Goal: Book appointment/travel/reservation

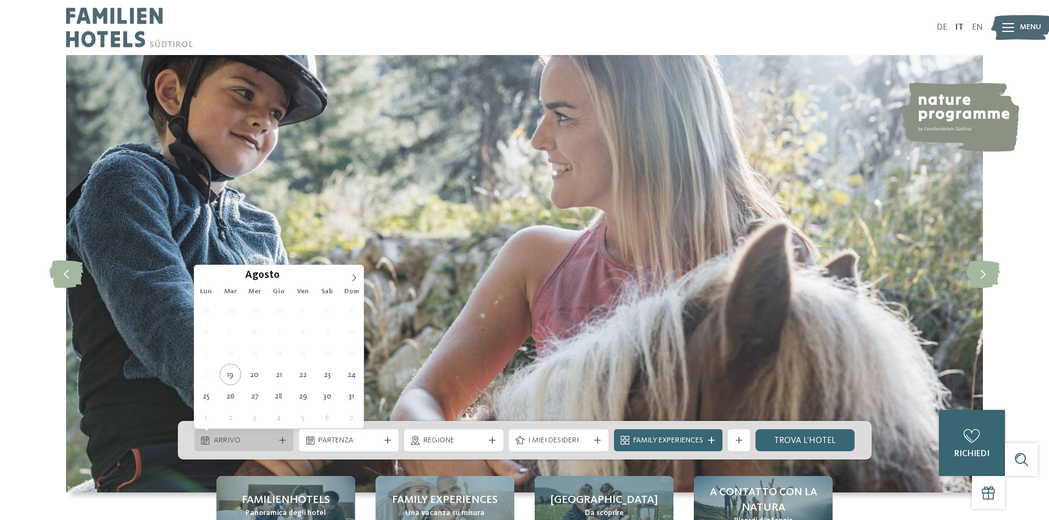
click at [243, 447] on div "Arrivo" at bounding box center [244, 441] width 100 height 22
click at [351, 280] on icon at bounding box center [354, 278] width 8 height 8
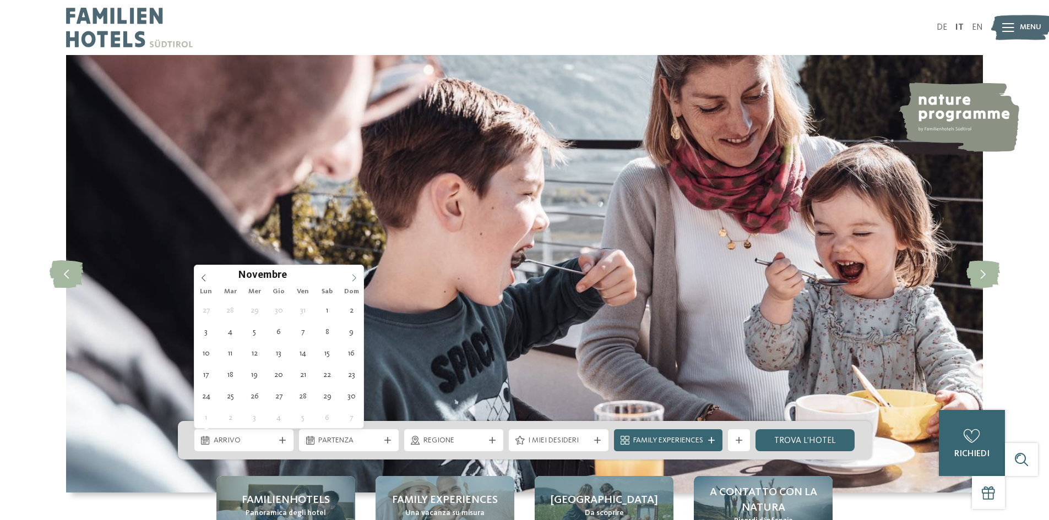
click at [351, 280] on icon at bounding box center [354, 278] width 8 height 8
type div "24.12.2025"
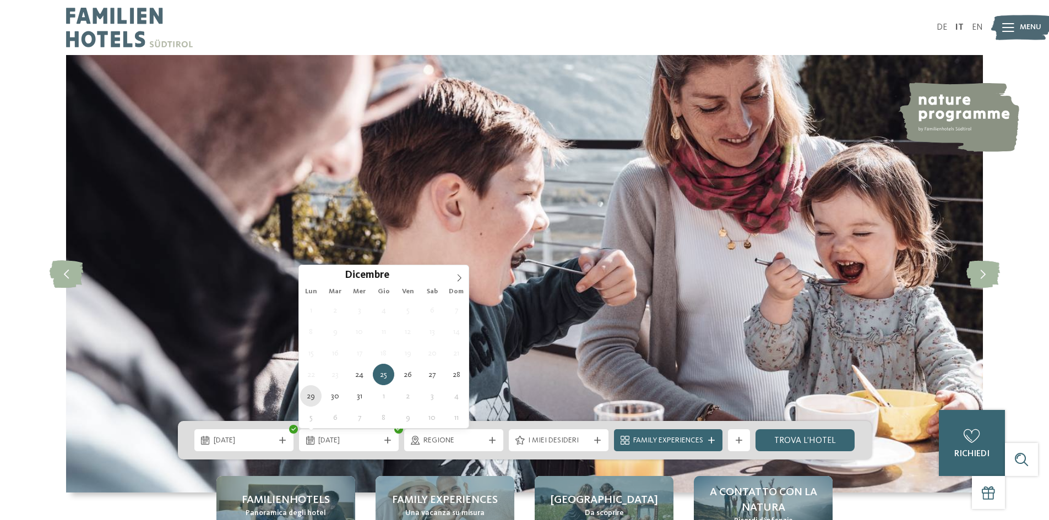
type div "29.12.2025"
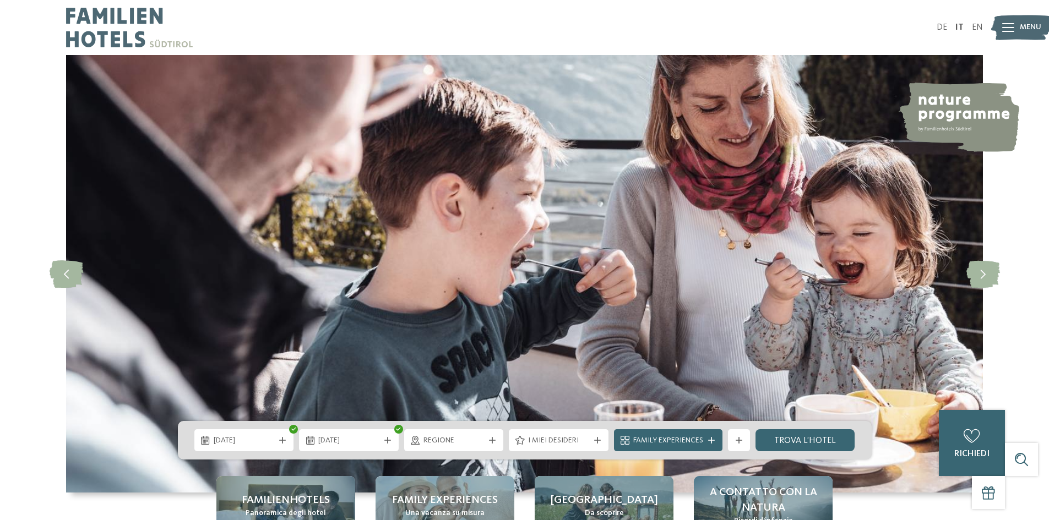
click at [456, 443] on span "Regione" at bounding box center [453, 441] width 61 height 11
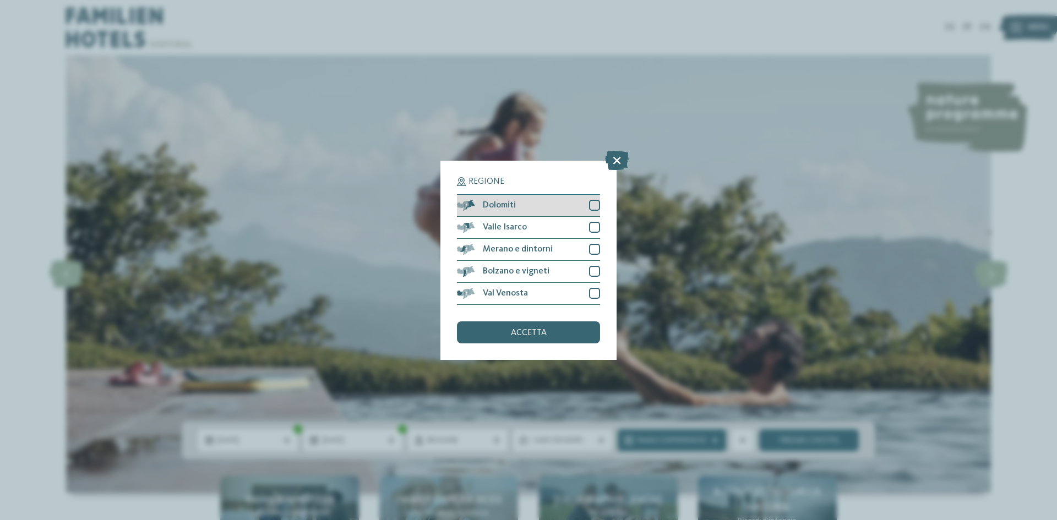
click at [590, 207] on div at bounding box center [594, 205] width 11 height 11
click at [574, 342] on div "accetta" at bounding box center [528, 333] width 143 height 22
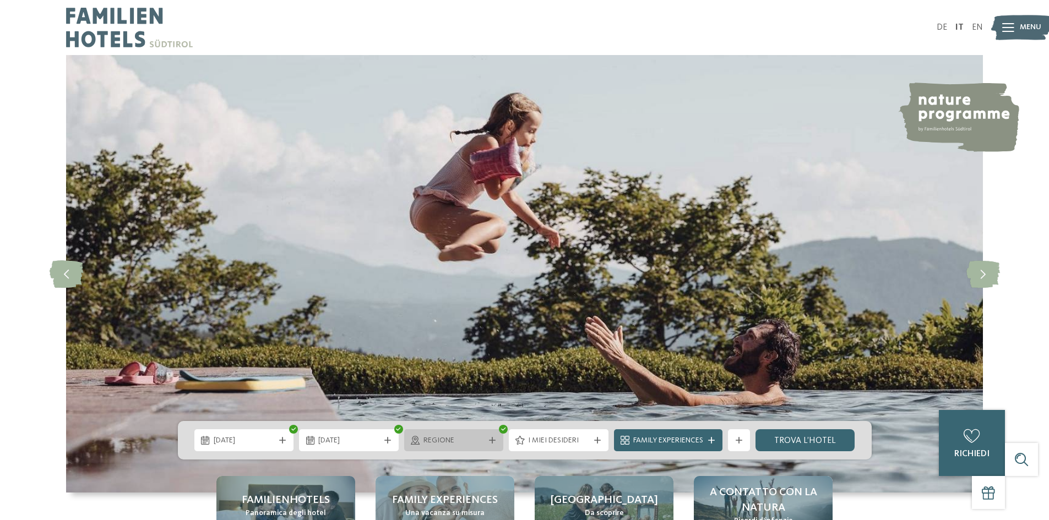
click at [478, 443] on span "Regione" at bounding box center [453, 441] width 61 height 11
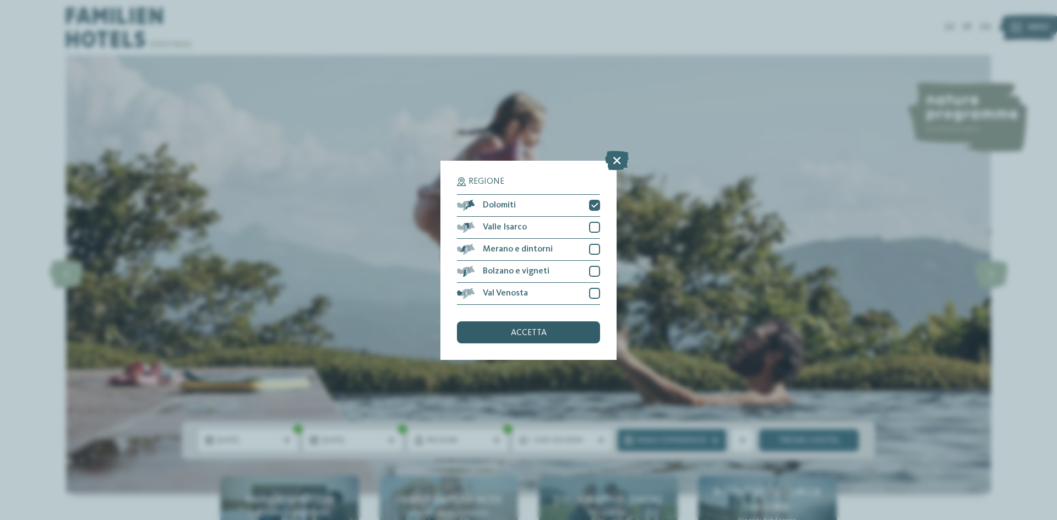
click at [534, 332] on span "accetta" at bounding box center [529, 333] width 36 height 9
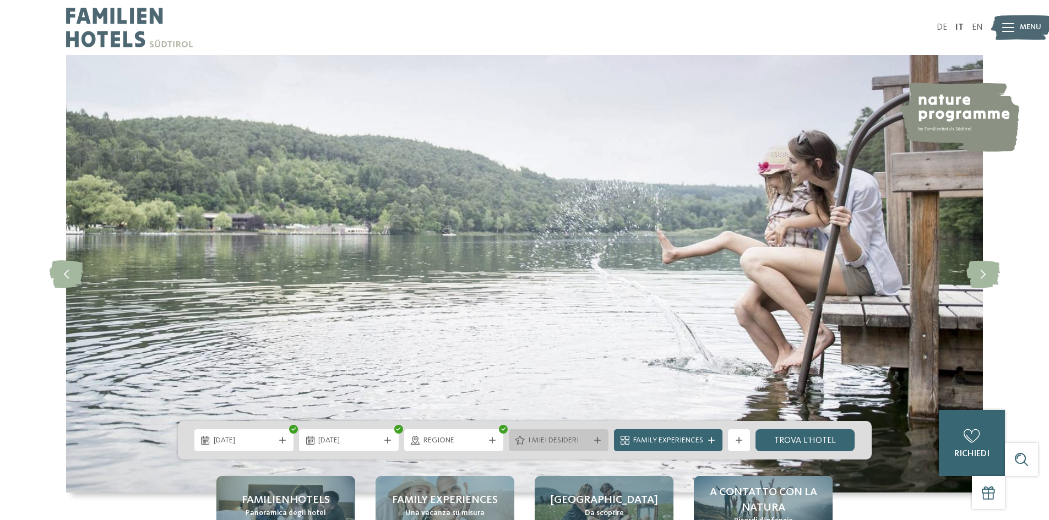
click at [528, 436] on span "I miei desideri" at bounding box center [558, 441] width 61 height 11
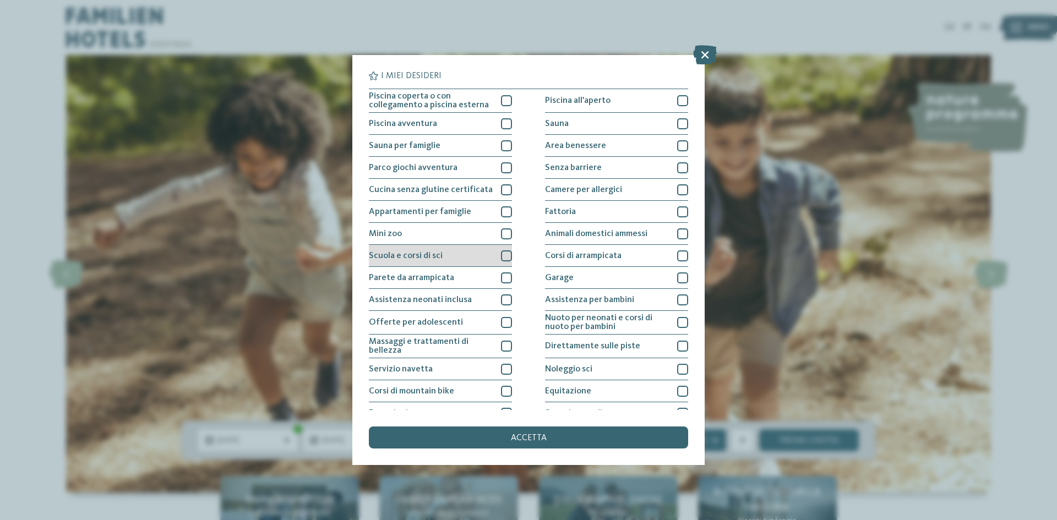
click at [506, 259] on div at bounding box center [506, 256] width 11 height 11
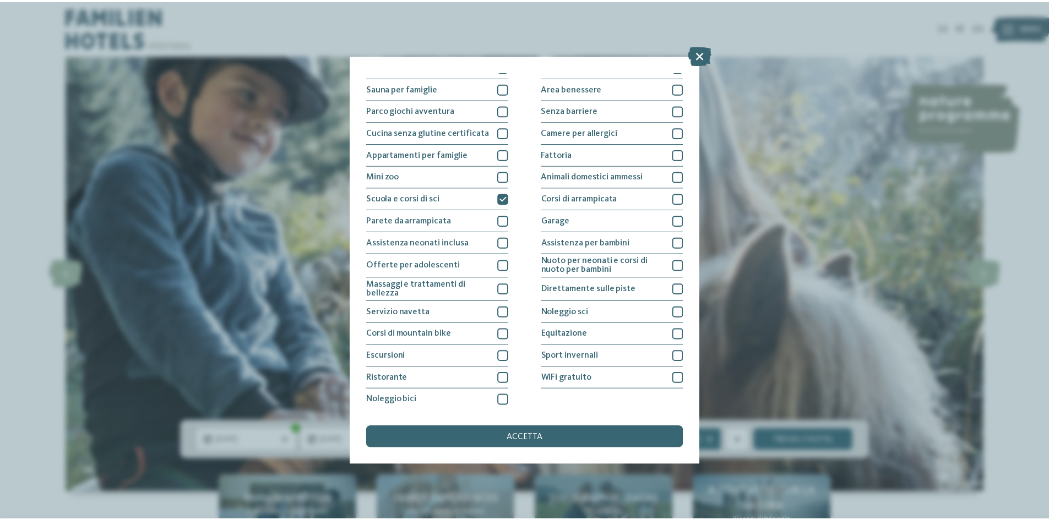
scroll to position [58, 0]
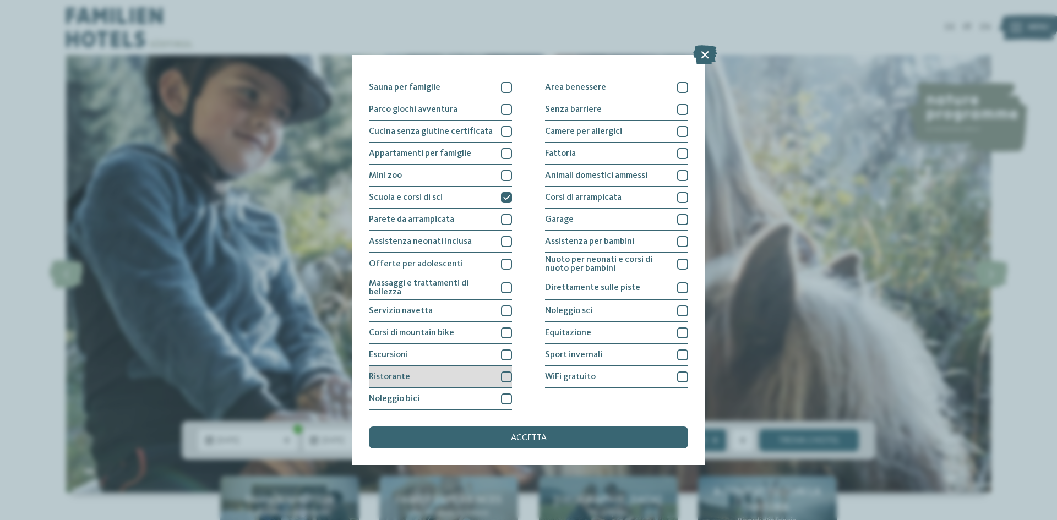
click at [500, 384] on div "Ristorante" at bounding box center [440, 377] width 143 height 22
click at [677, 378] on div at bounding box center [682, 377] width 11 height 11
click at [678, 362] on div "Sport invernali" at bounding box center [616, 355] width 143 height 22
click at [616, 426] on div "I miei desideri Piscina coperta o con collegamento a piscina esterna Piscina al…" at bounding box center [528, 260] width 319 height 377
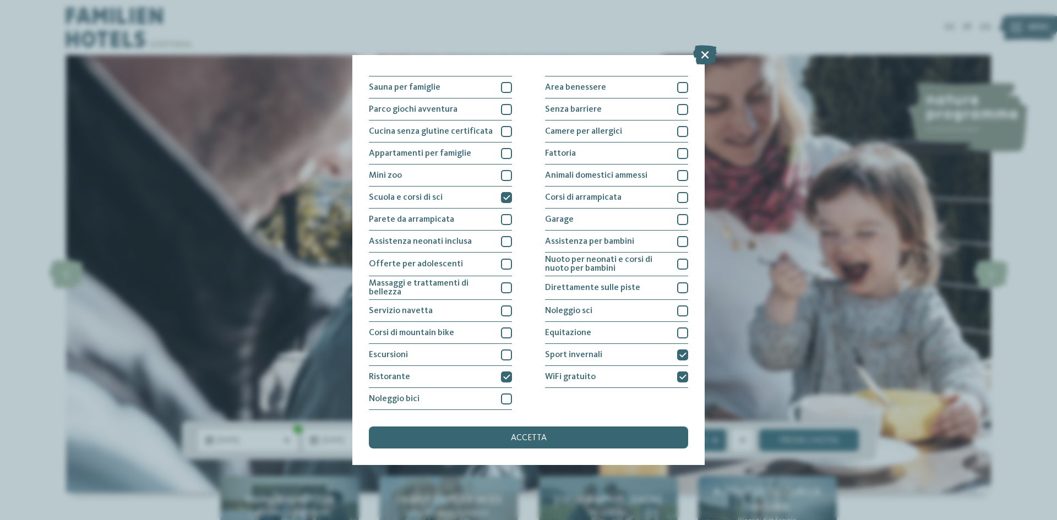
click at [619, 426] on div "I miei desideri Piscina coperta o con collegamento a piscina esterna Piscina al…" at bounding box center [528, 260] width 319 height 377
click at [622, 431] on div "accetta" at bounding box center [528, 438] width 319 height 22
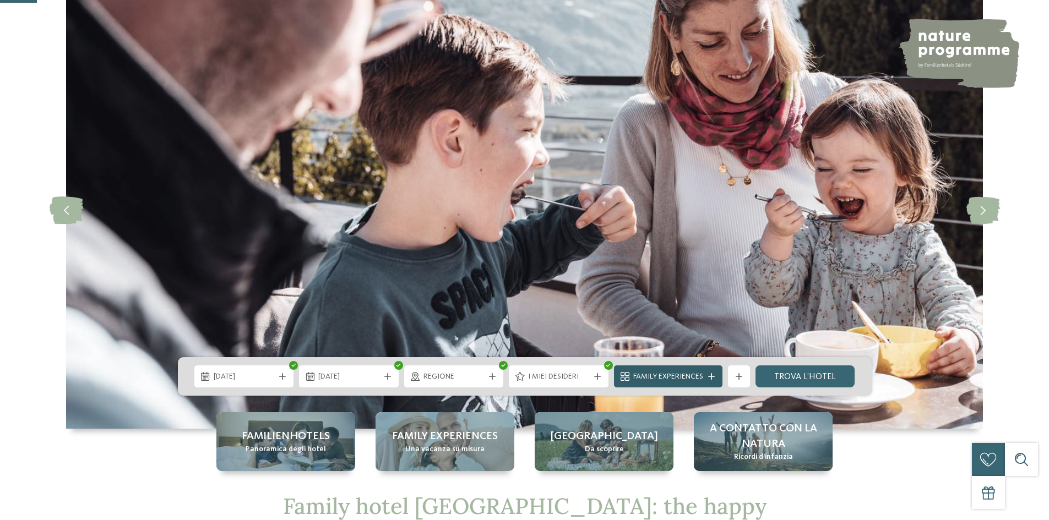
scroll to position [220, 0]
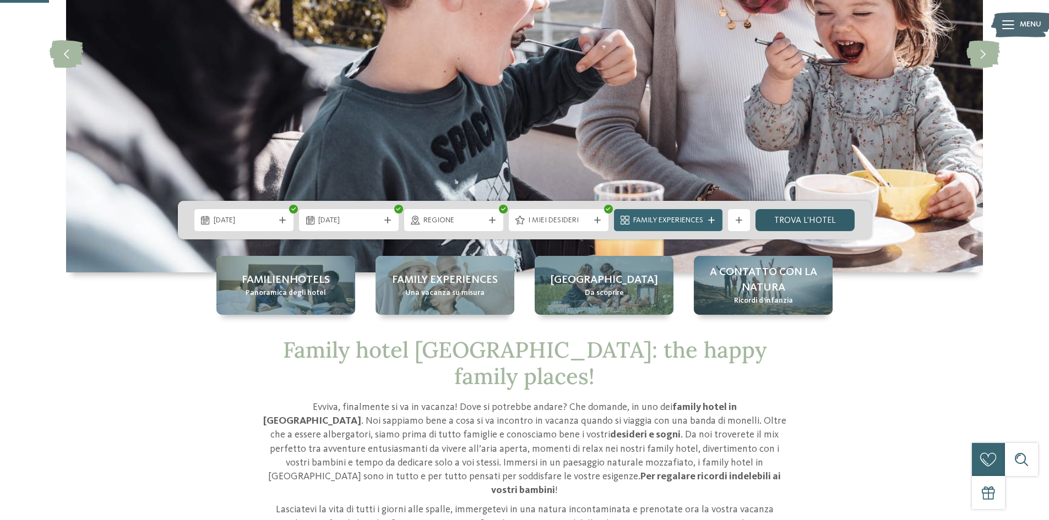
click at [812, 211] on link "trova l’hotel" at bounding box center [806, 220] width 100 height 22
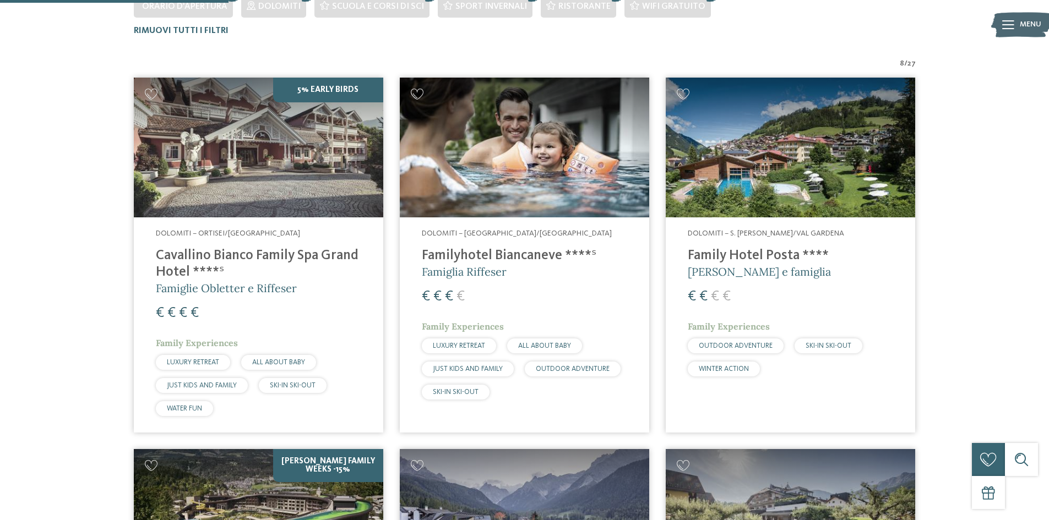
scroll to position [361, 0]
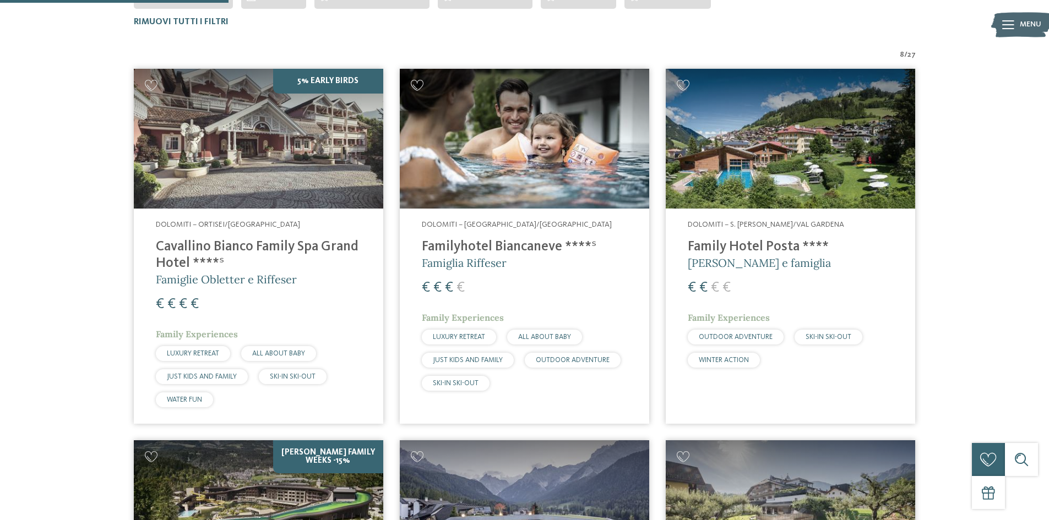
click at [816, 162] on img at bounding box center [790, 139] width 249 height 140
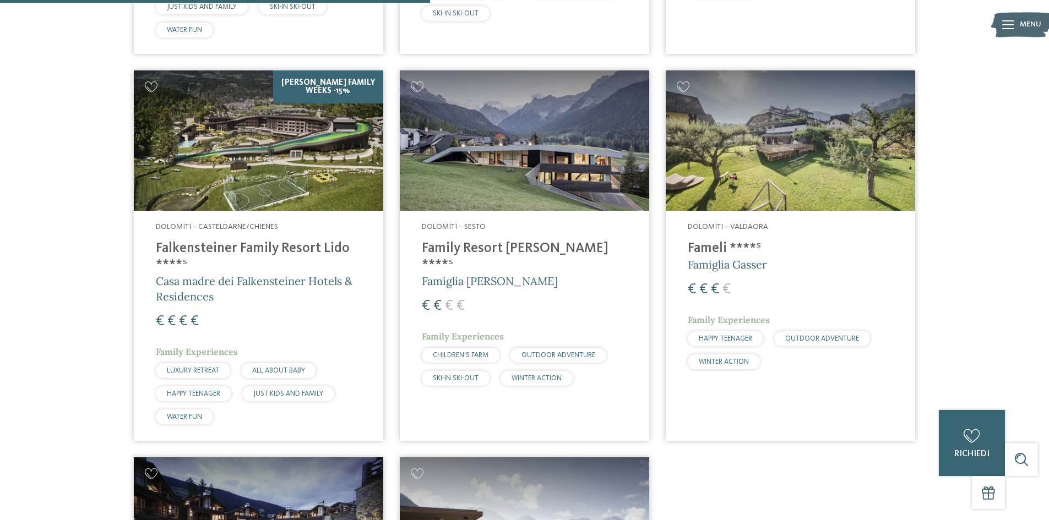
scroll to position [747, 0]
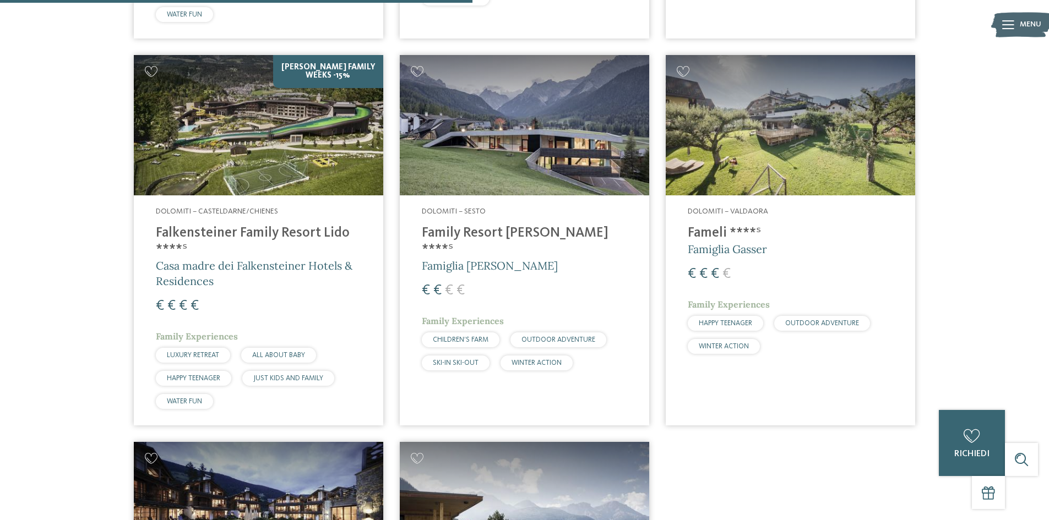
click at [551, 177] on img at bounding box center [524, 125] width 249 height 140
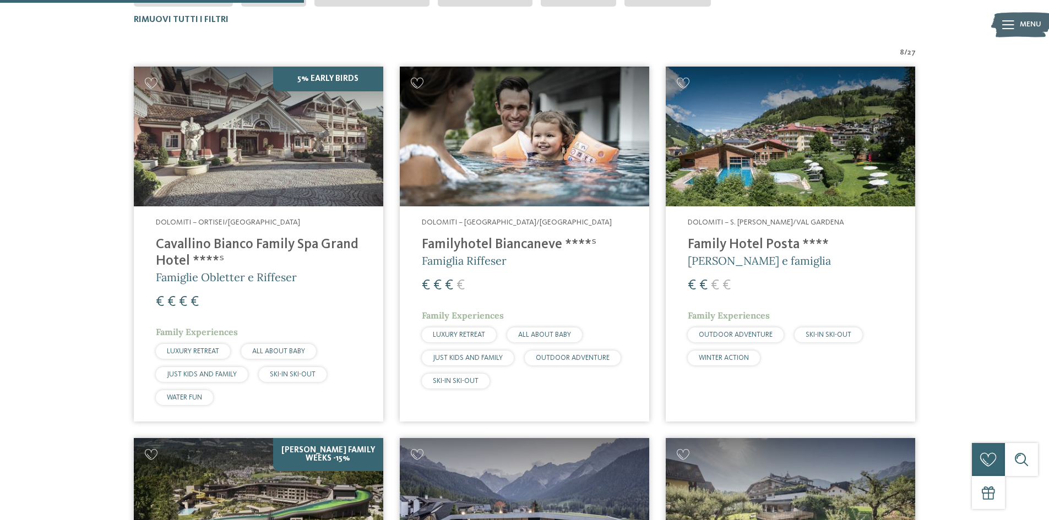
scroll to position [361, 0]
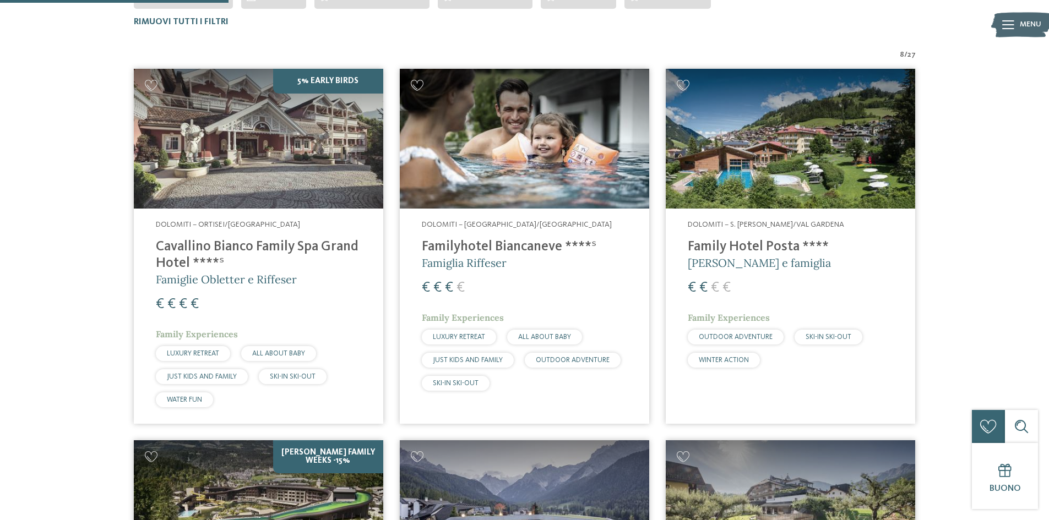
click at [492, 284] on div "€ € € €" at bounding box center [524, 288] width 205 height 20
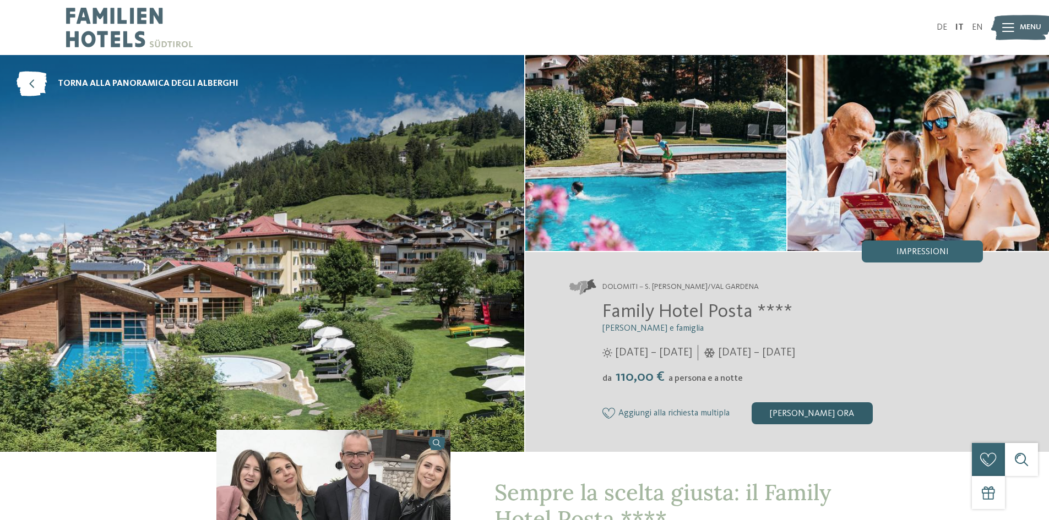
click at [835, 404] on div "[PERSON_NAME] ora" at bounding box center [812, 414] width 121 height 22
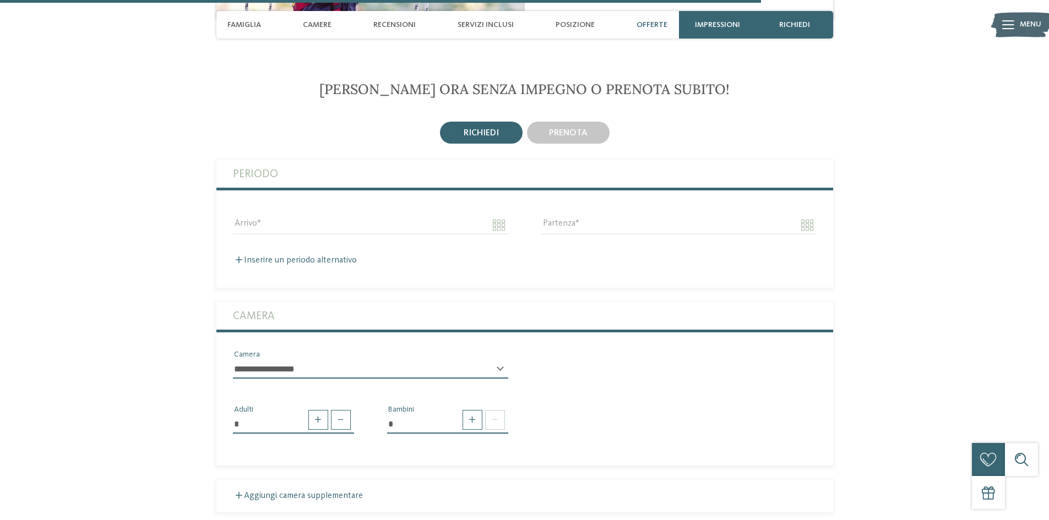
scroll to position [2644, 0]
